Goal: Use online tool/utility

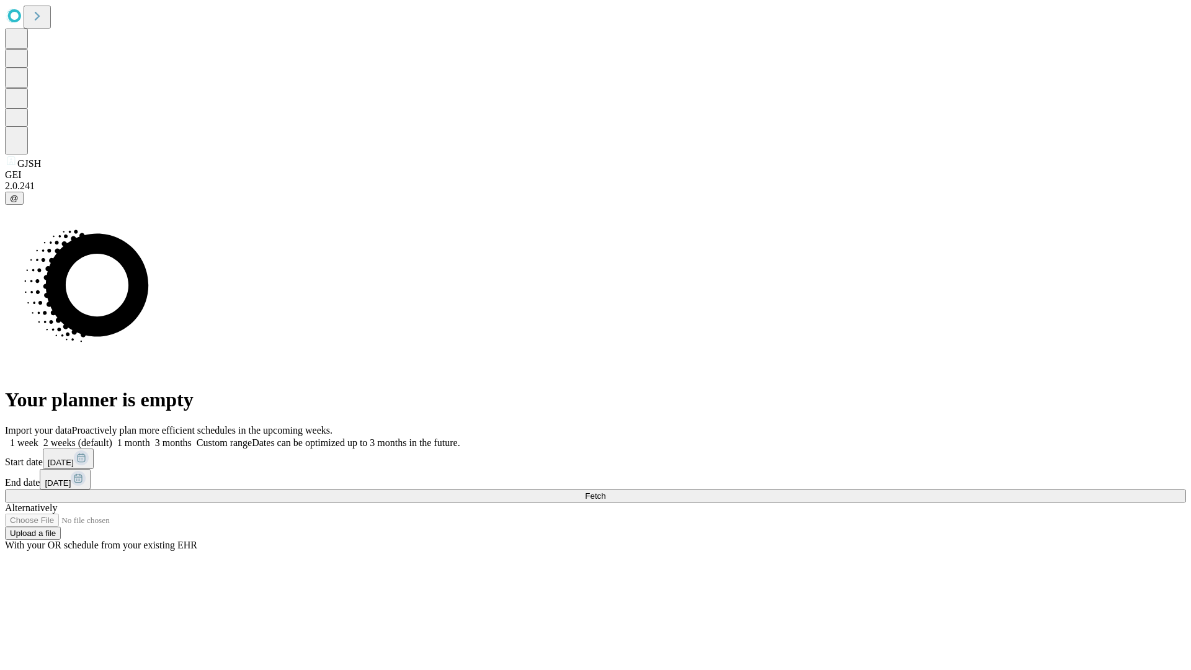
click at [605, 491] on span "Fetch" at bounding box center [595, 495] width 20 height 9
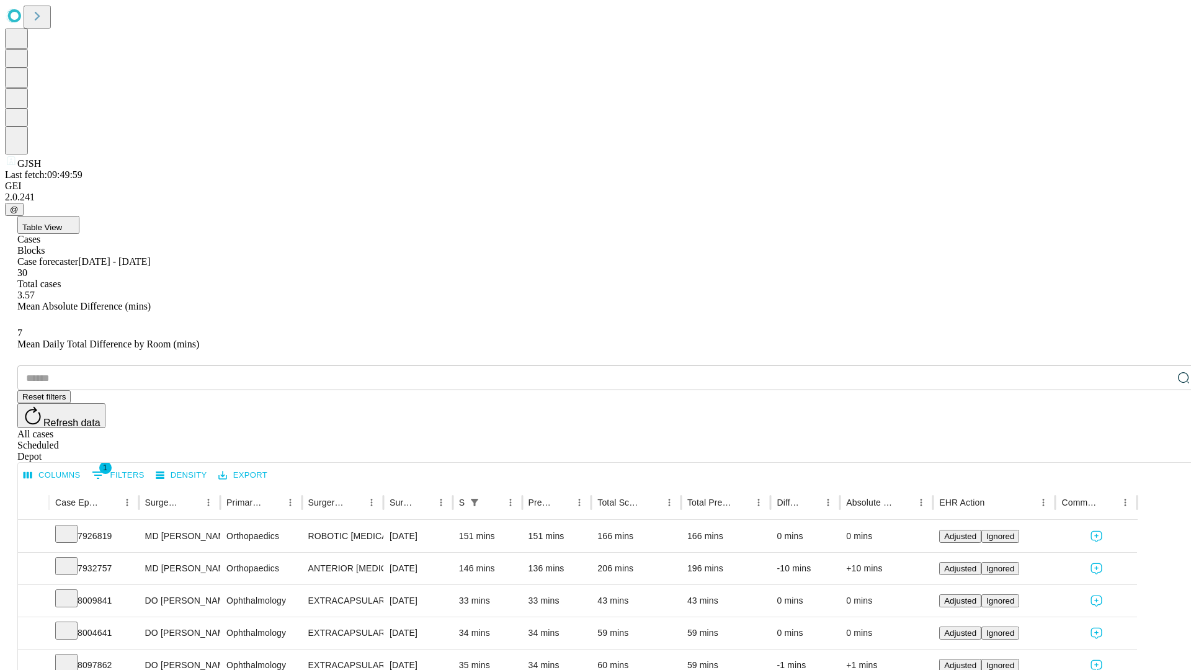
click at [62, 223] on span "Table View" at bounding box center [42, 227] width 40 height 9
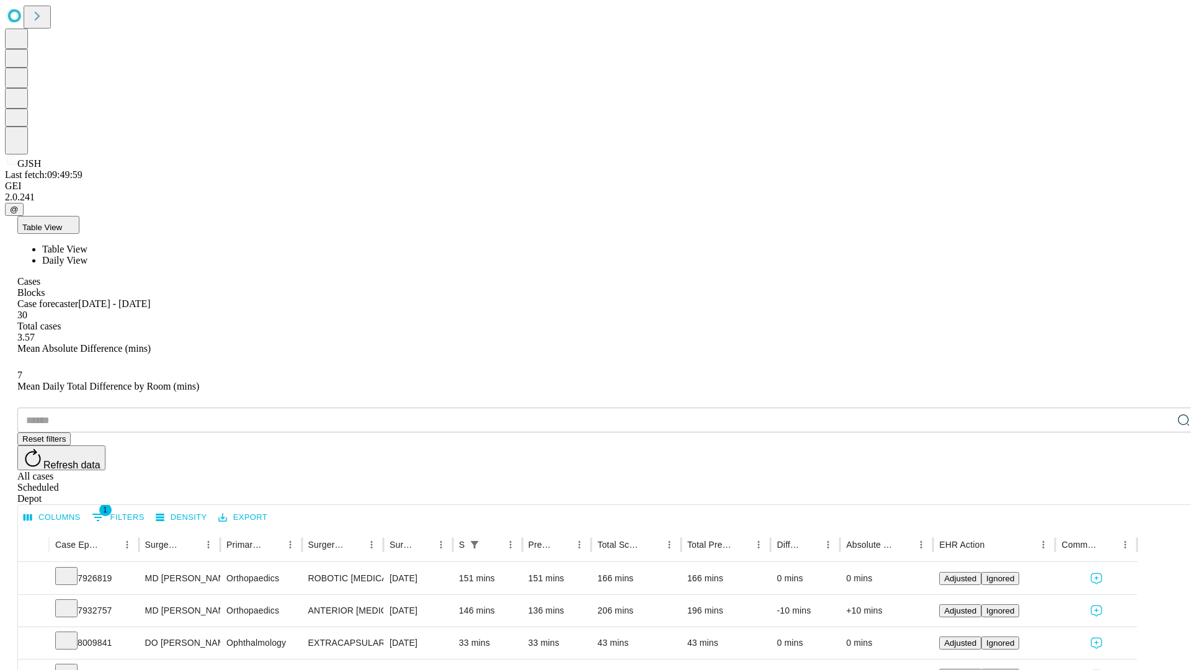
click at [87, 255] on span "Daily View" at bounding box center [64, 260] width 45 height 11
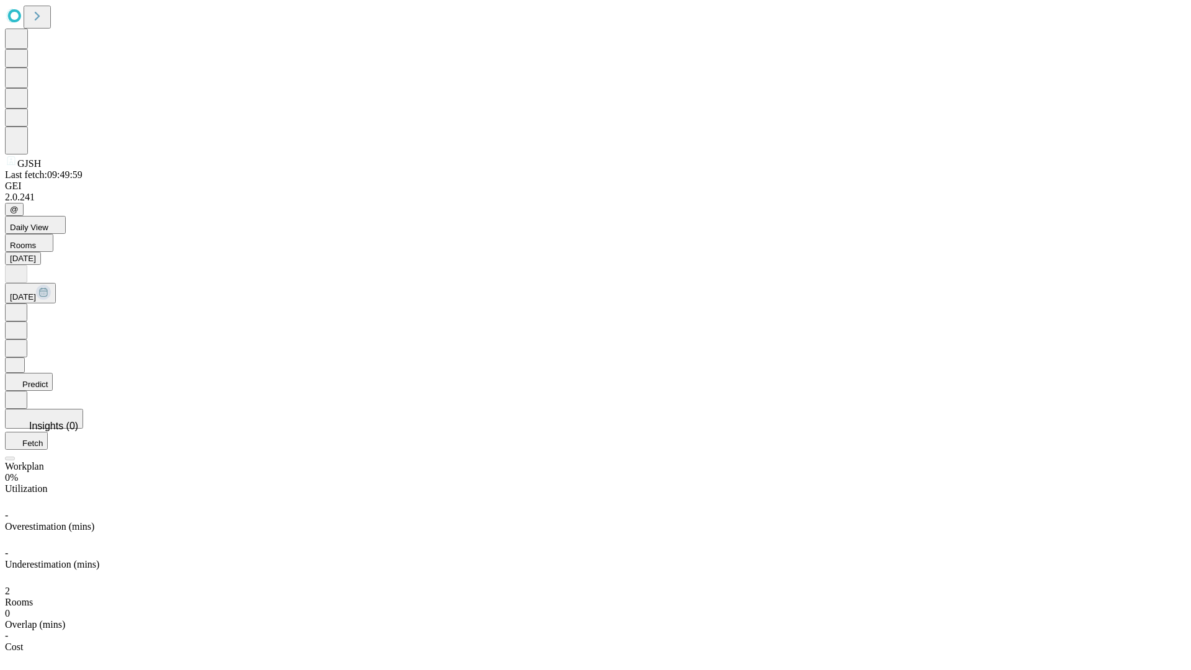
click at [53, 373] on button "Predict" at bounding box center [29, 382] width 48 height 18
